Goal: Task Accomplishment & Management: Use online tool/utility

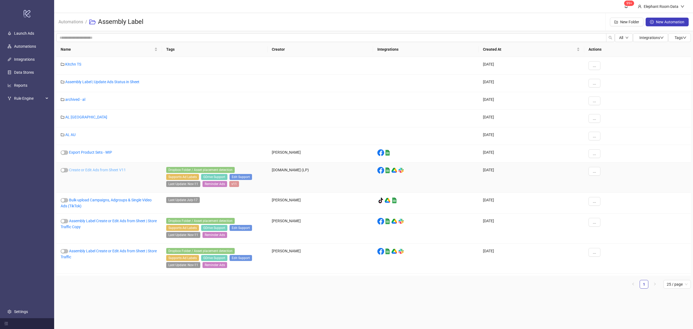
click at [115, 170] on link "Create or Edit Ads from Sheet V11" at bounding box center [97, 170] width 57 height 4
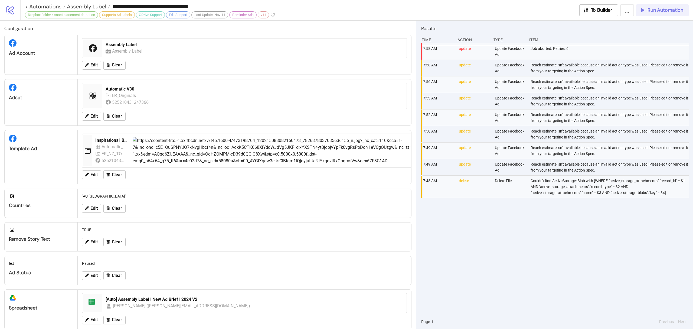
click at [662, 12] on span "Run Automation" at bounding box center [666, 10] width 36 height 6
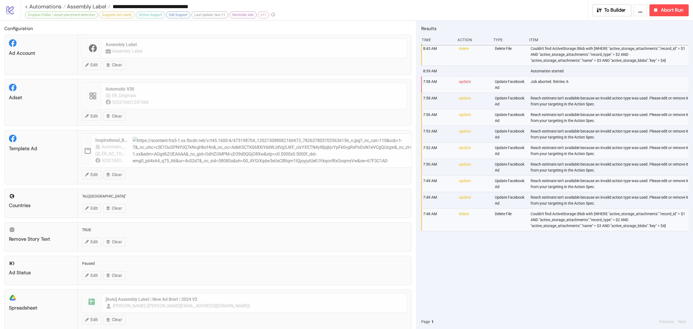
click at [485, 270] on div "8:43 AM delete Delete File Couldn't find ActiveStorage::Blob with [WHERE "activ…" at bounding box center [555, 178] width 268 height 271
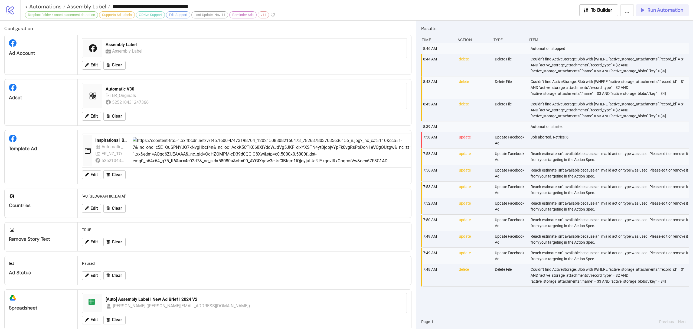
click at [675, 11] on span "Run Automation" at bounding box center [666, 10] width 36 height 6
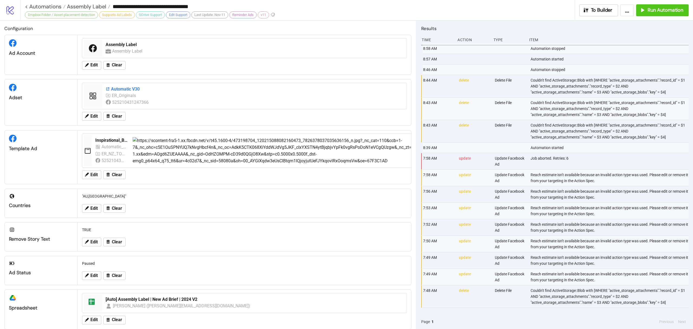
click at [129, 92] on div "Automatic V30" at bounding box center [255, 89] width 298 height 6
click at [40, 8] on link "< Automations" at bounding box center [45, 6] width 41 height 5
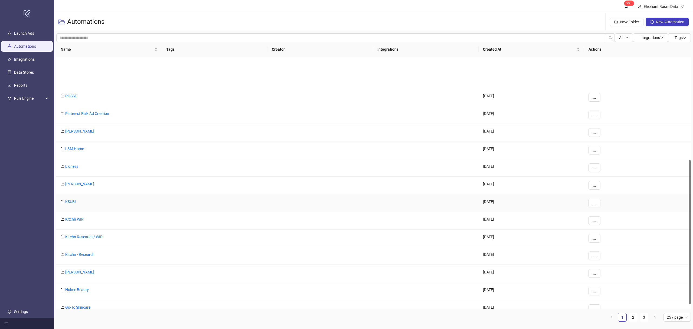
scroll to position [188, 0]
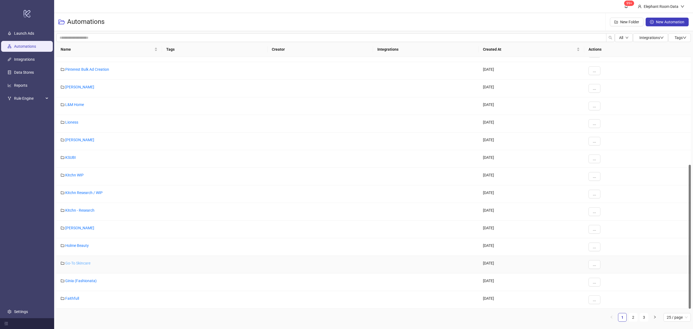
click at [83, 265] on link "Go-To Skincare" at bounding box center [77, 263] width 25 height 4
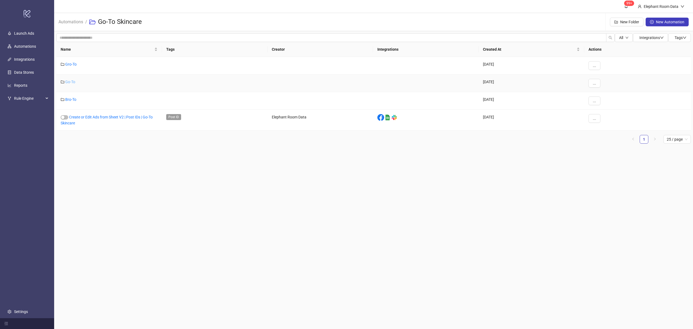
click at [72, 83] on link "Go-To" at bounding box center [70, 82] width 10 height 4
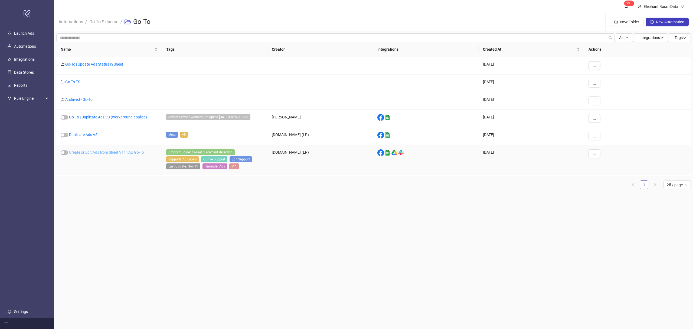
click at [117, 154] on link "Create or Edit Ads from Sheet V11 | AU Go-To" at bounding box center [106, 152] width 75 height 4
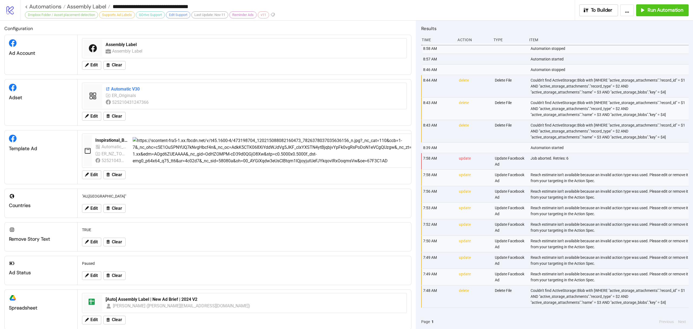
type input "**********"
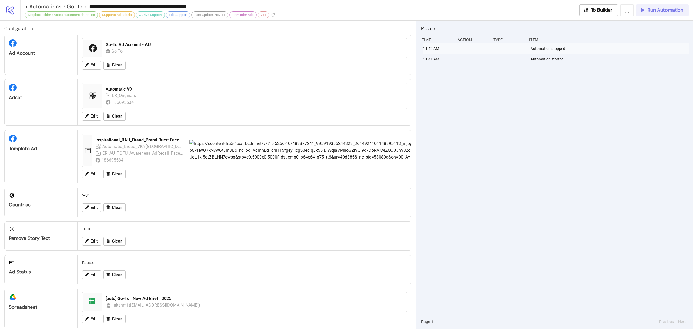
click at [670, 11] on span "Run Automation" at bounding box center [666, 10] width 36 height 6
click at [49, 8] on link "< Automations" at bounding box center [45, 6] width 41 height 5
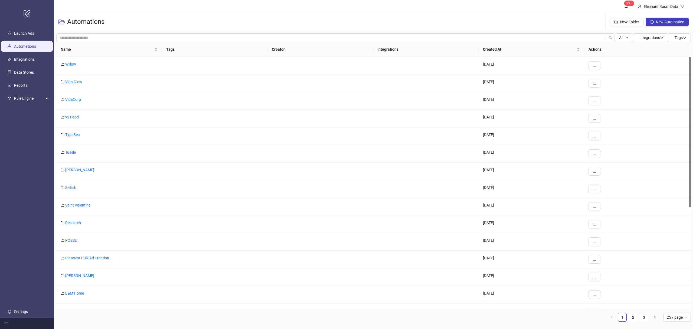
click at [635, 323] on div "Name Tags Creator Integrations Created At Actions Willow [DATE] ... Vida Glow […" at bounding box center [373, 184] width 635 height 284
click at [635, 317] on link "2" at bounding box center [633, 317] width 8 height 8
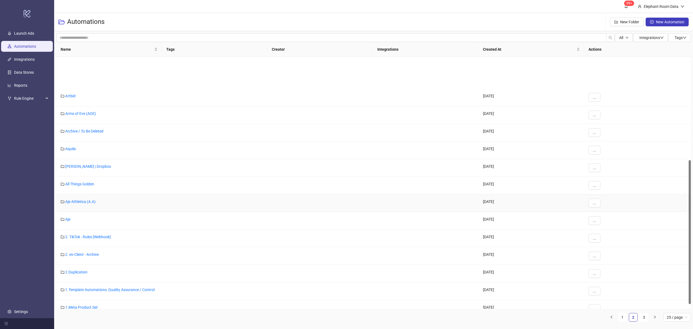
scroll to position [180, 0]
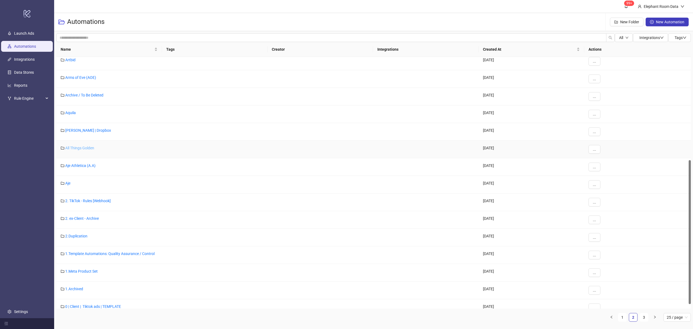
click at [78, 147] on link "All Things Golden" at bounding box center [79, 148] width 29 height 4
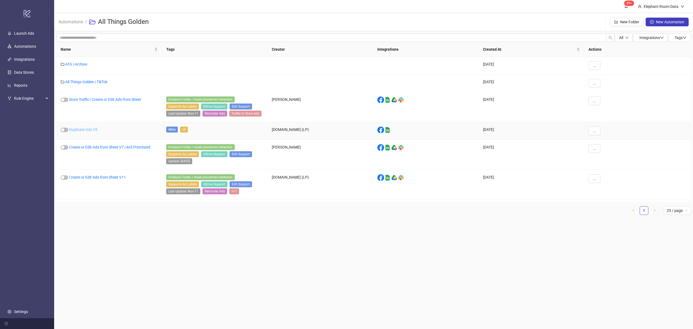
click at [85, 131] on link "Duplicate Ads V5" at bounding box center [83, 129] width 28 height 4
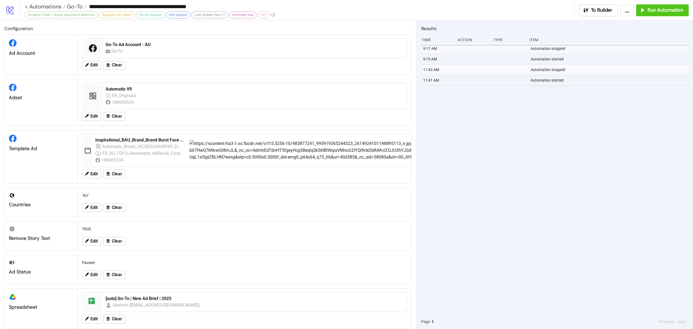
type input "**********"
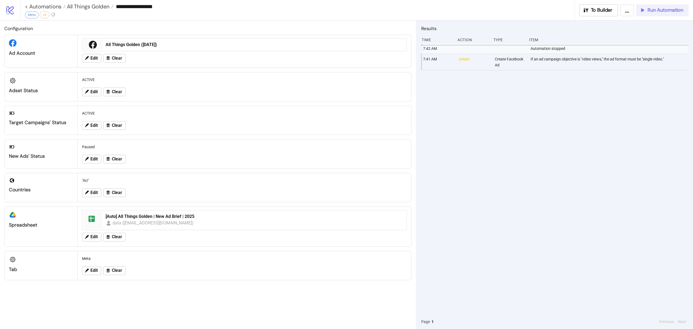
click at [649, 9] on span "Run Automation" at bounding box center [666, 10] width 36 height 6
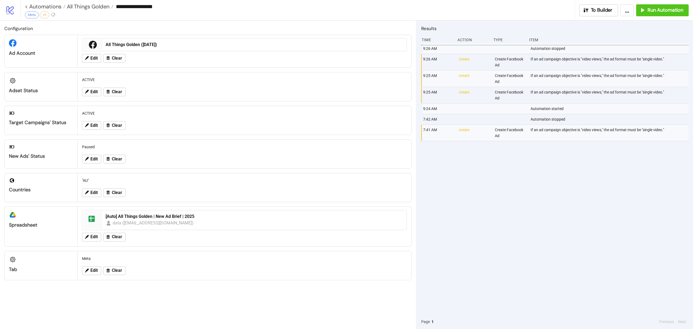
click at [568, 169] on div "9:26 AM Automation stopped 9:26 AM create Create Facebook Ad If an ad campaign …" at bounding box center [555, 178] width 268 height 271
